Goal: Use online tool/utility: Utilize a website feature to perform a specific function

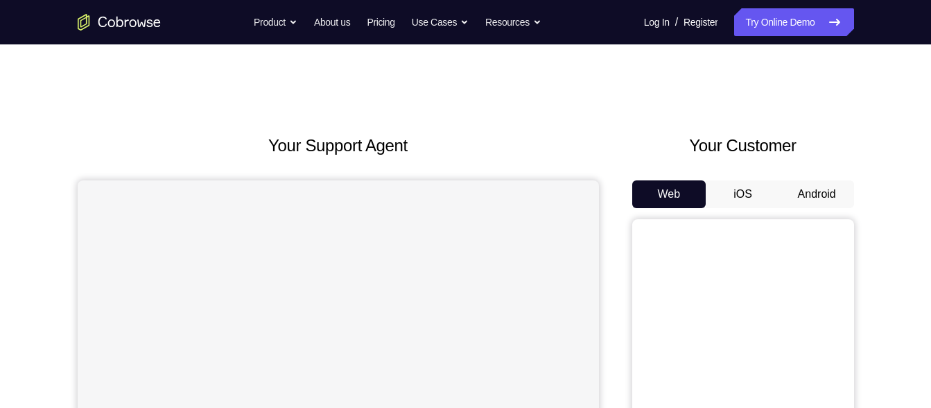
click at [800, 187] on button "Android" at bounding box center [817, 194] width 74 height 28
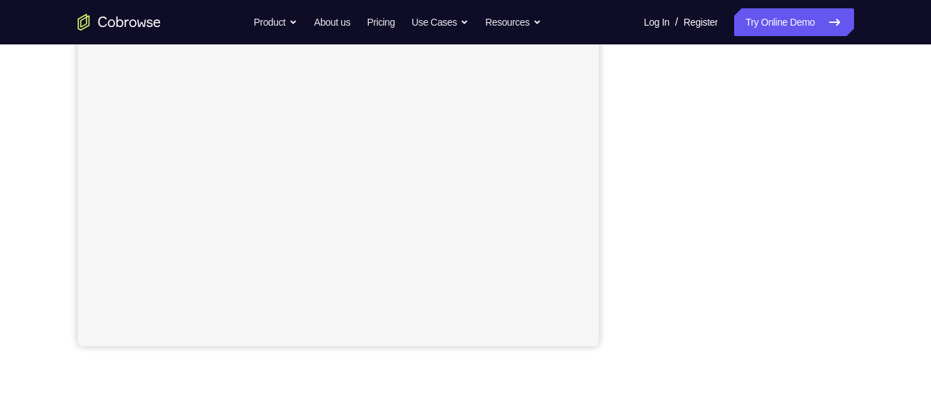
scroll to position [298, 0]
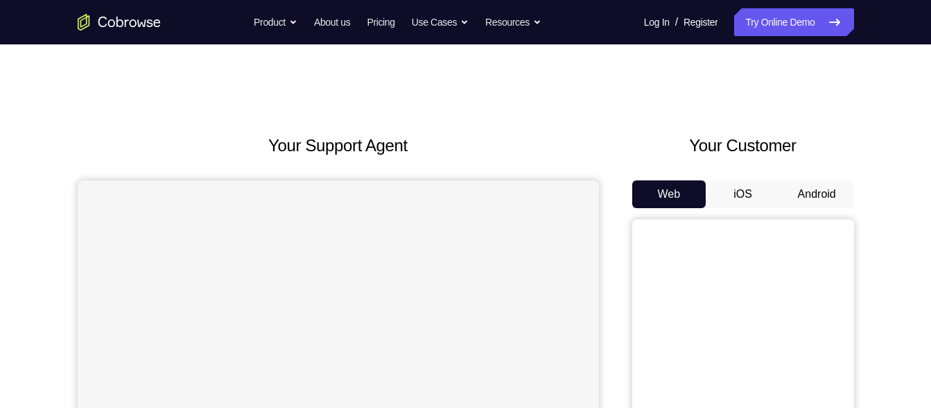
click at [821, 188] on button "Android" at bounding box center [817, 194] width 74 height 28
